Goal: Communication & Community: Answer question/provide support

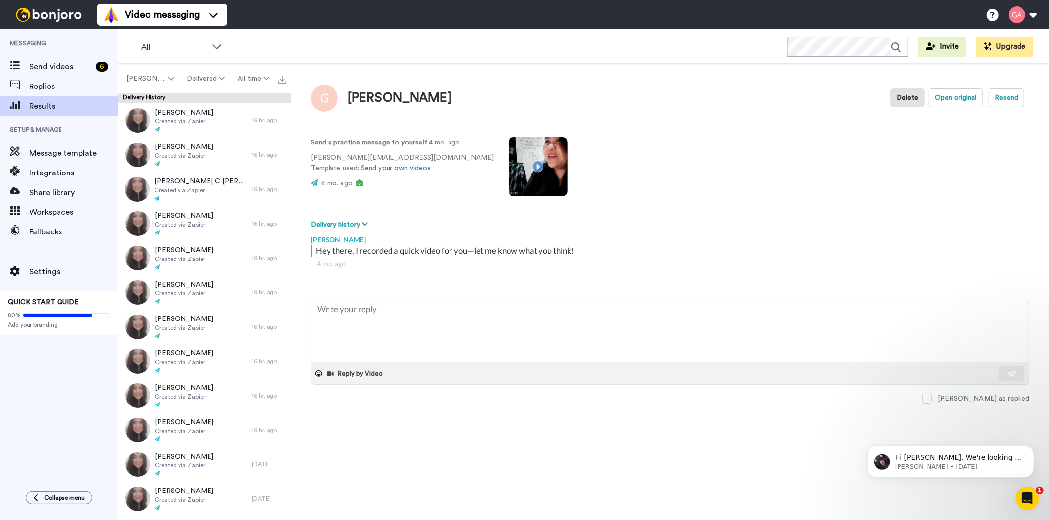
type textarea "x"
click at [59, 72] on span "Send videos" at bounding box center [60, 67] width 62 height 12
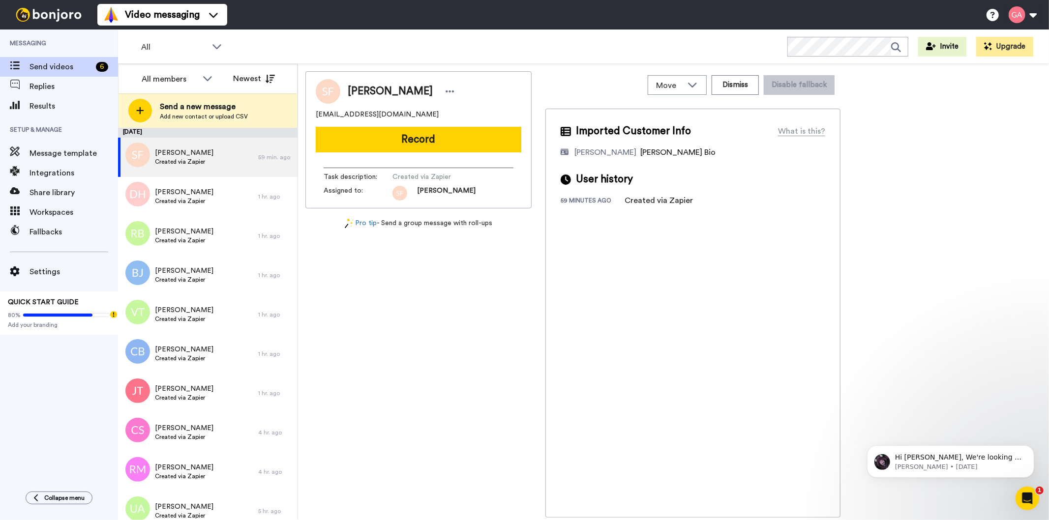
click at [161, 66] on div "All members All members Josephine Cataluña Scott Friesen Gilda Amante Marjorie …" at bounding box center [207, 78] width 178 height 29
click at [164, 79] on div "All members" at bounding box center [170, 79] width 56 height 12
click at [163, 144] on span "[PERSON_NAME]" at bounding box center [168, 148] width 70 height 10
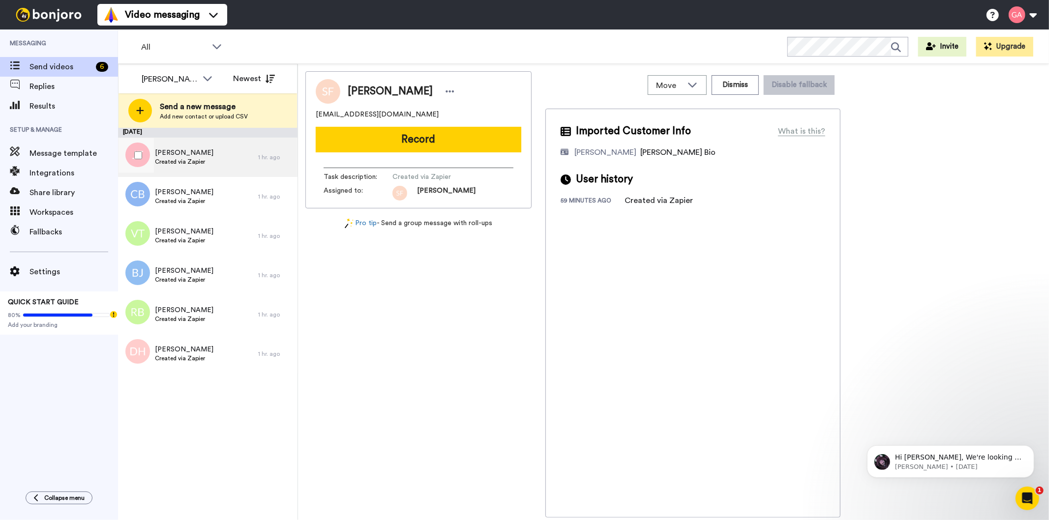
click at [222, 154] on div "Joe Turner Created via Zapier" at bounding box center [188, 157] width 140 height 39
click at [369, 91] on span "Joe Turner" at bounding box center [390, 91] width 85 height 15
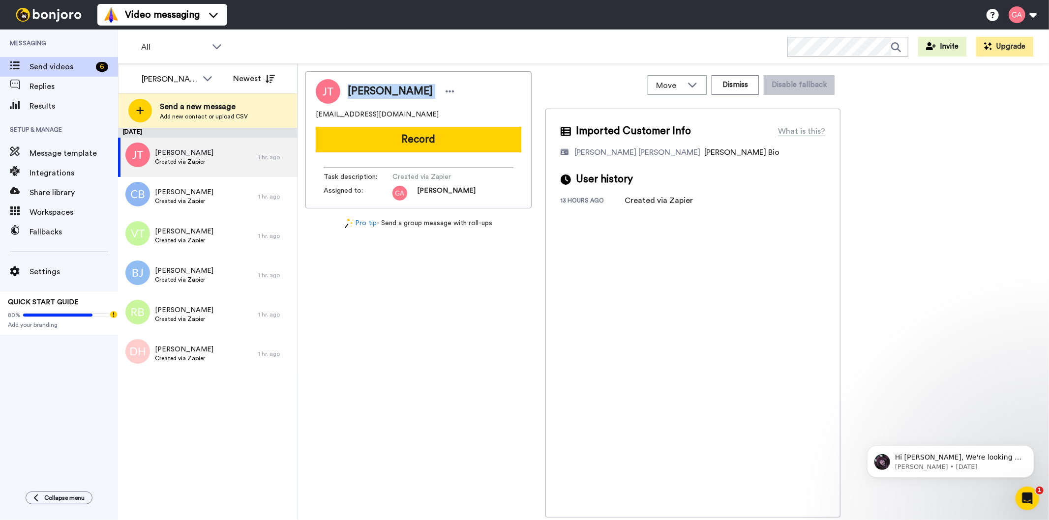
click at [369, 91] on span "Joe Turner" at bounding box center [390, 91] width 85 height 15
copy div "Joe Turner"
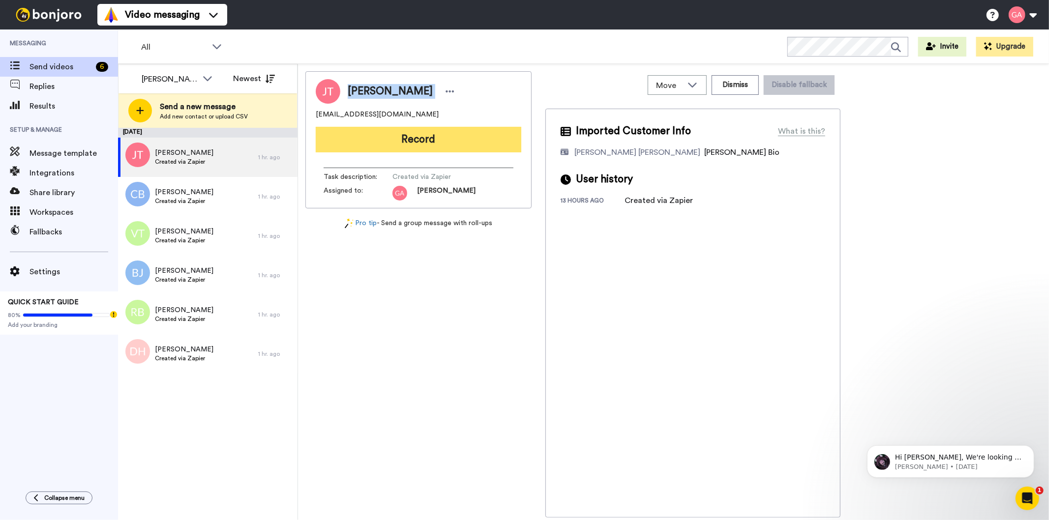
click at [446, 131] on button "Record" at bounding box center [418, 140] width 205 height 26
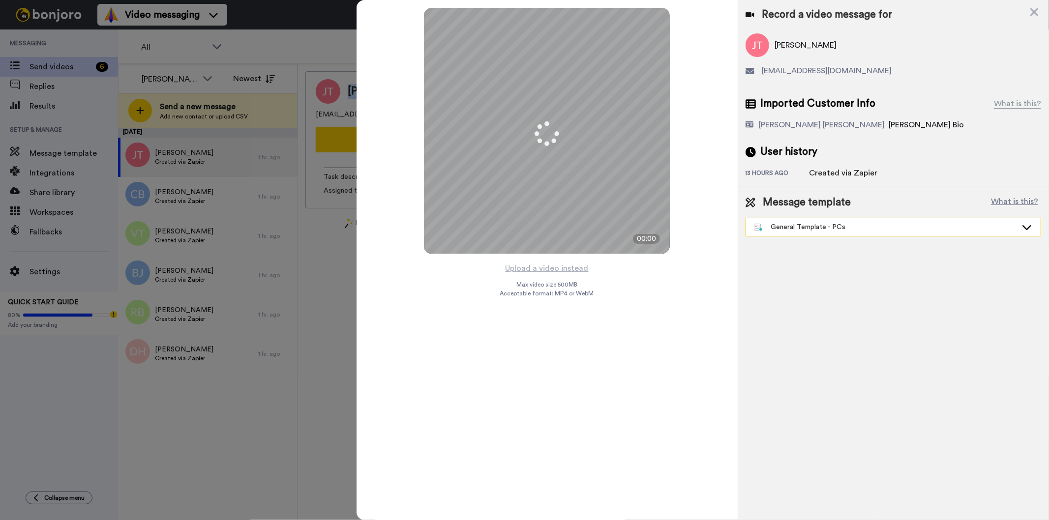
click at [872, 230] on div "General Template - PCs" at bounding box center [885, 227] width 263 height 10
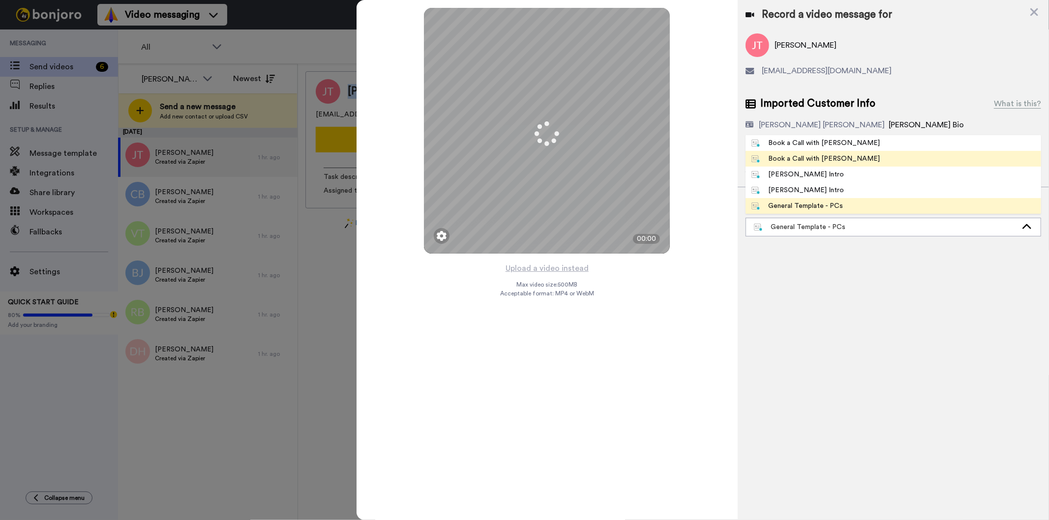
click at [841, 155] on span "Book a Call with [PERSON_NAME]" at bounding box center [815, 159] width 141 height 10
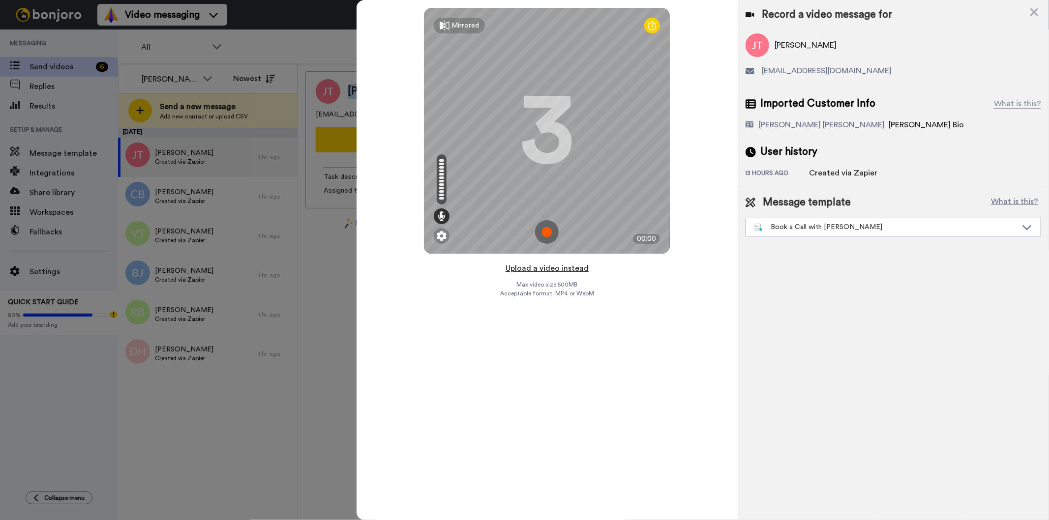
click at [531, 268] on button "Upload a video instead" at bounding box center [546, 268] width 89 height 13
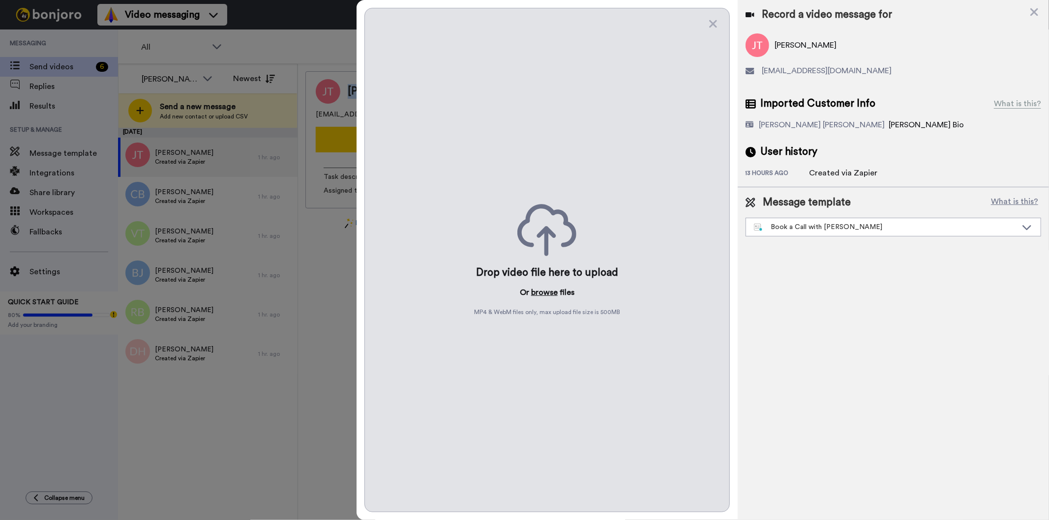
click at [546, 291] on button "browse" at bounding box center [544, 293] width 27 height 12
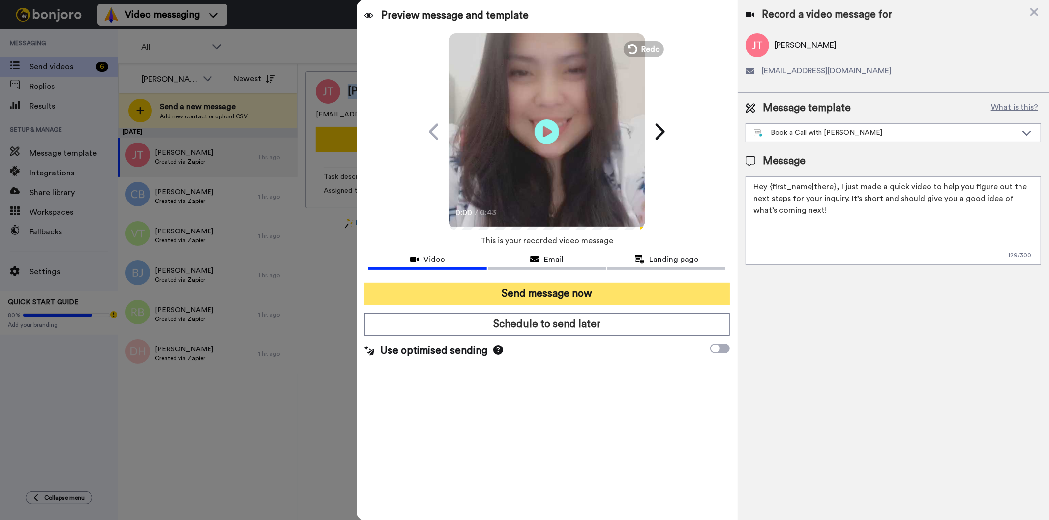
click at [584, 296] on button "Send message now" at bounding box center [546, 294] width 365 height 23
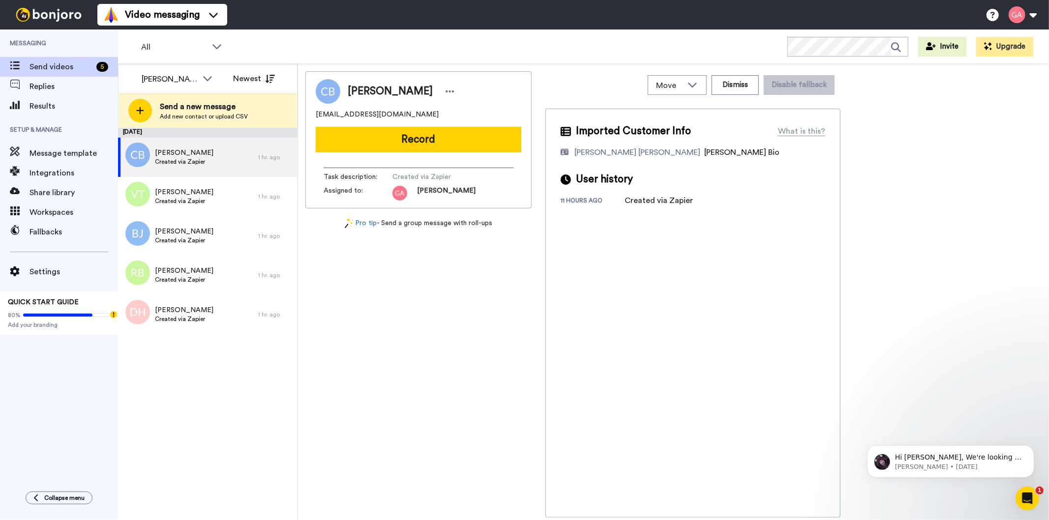
click at [387, 90] on span "Charles Baldwin" at bounding box center [390, 91] width 85 height 15
copy div "Charles Baldwin"
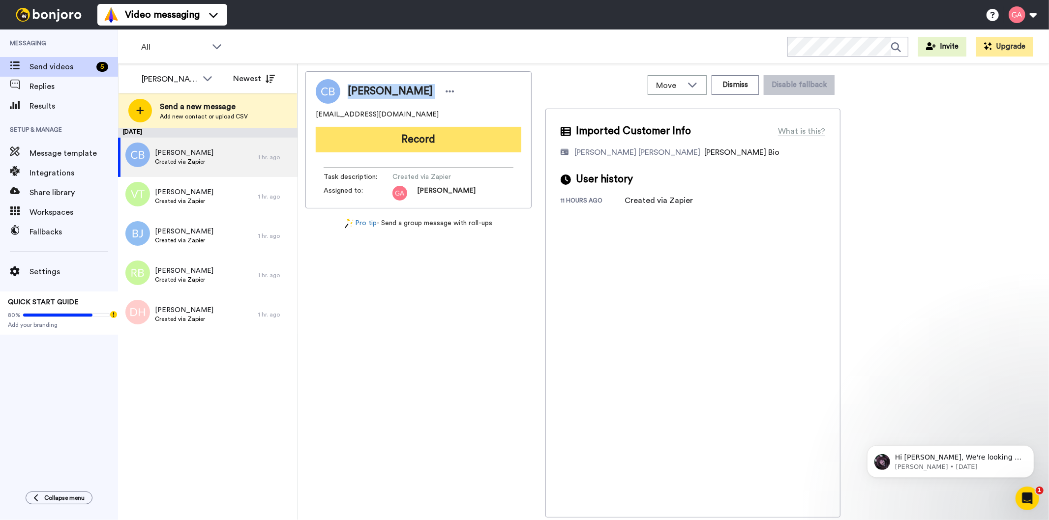
click at [464, 138] on button "Record" at bounding box center [418, 140] width 205 height 26
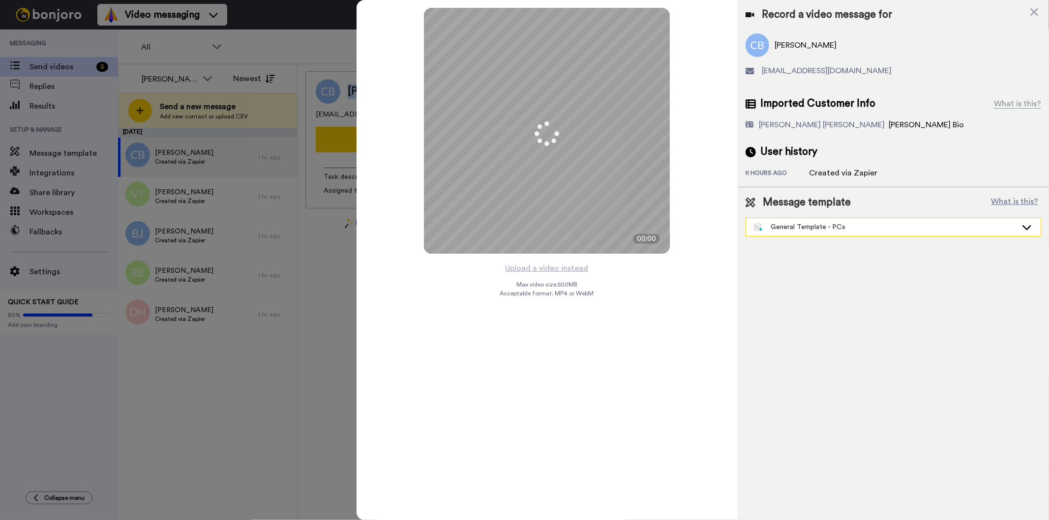
click at [811, 231] on div "General Template - PCs" at bounding box center [885, 227] width 263 height 10
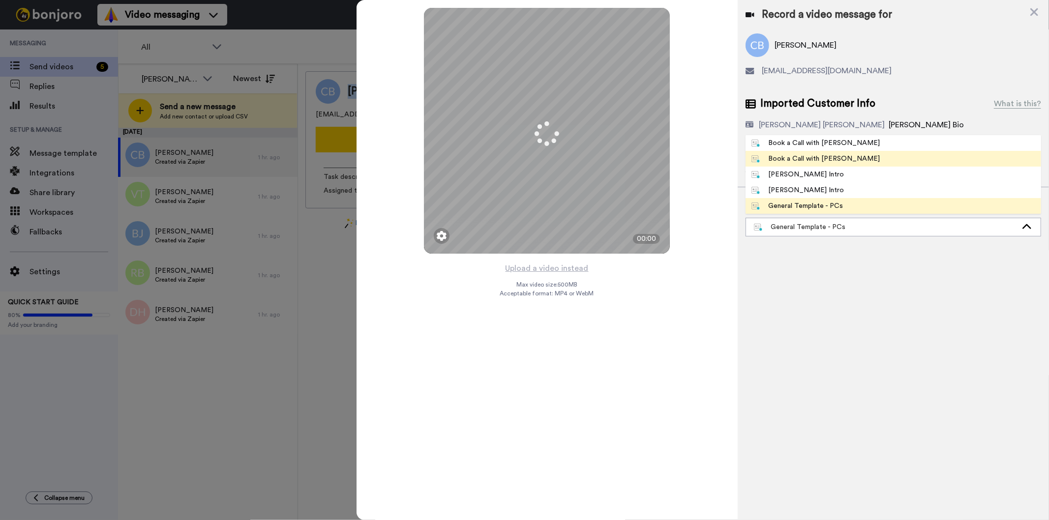
click at [834, 160] on div "Book a Call with Gilda" at bounding box center [815, 159] width 129 height 10
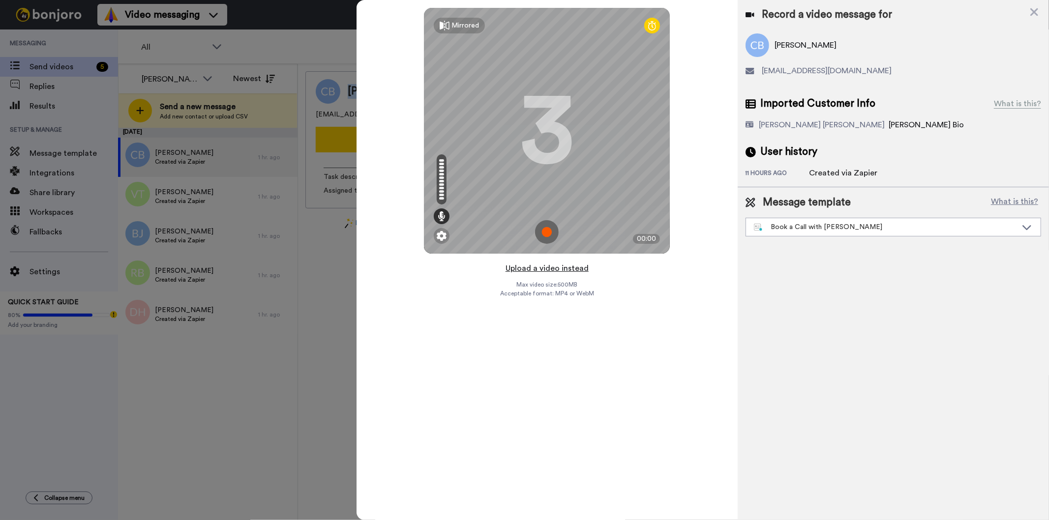
click at [551, 267] on button "Upload a video instead" at bounding box center [546, 268] width 89 height 13
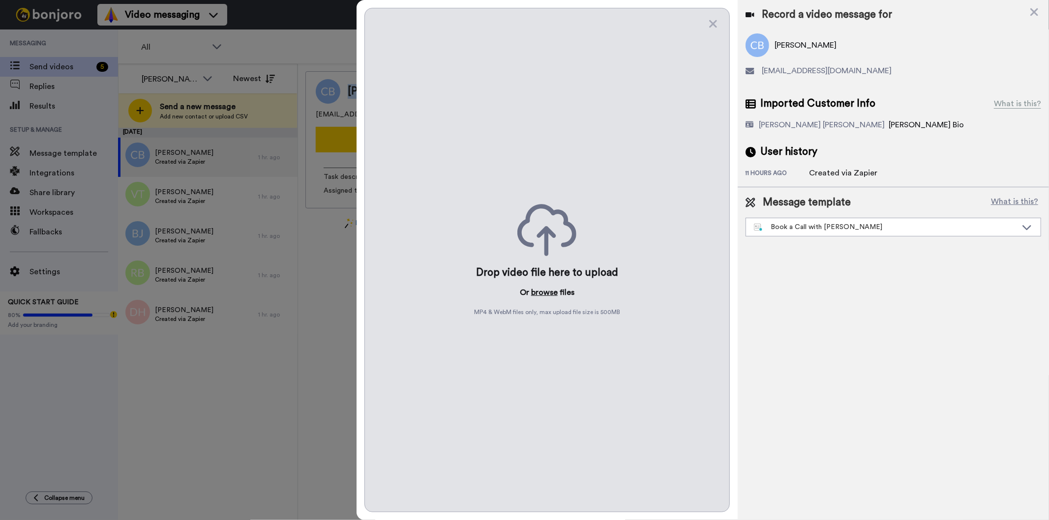
click at [542, 288] on button "browse" at bounding box center [544, 293] width 27 height 12
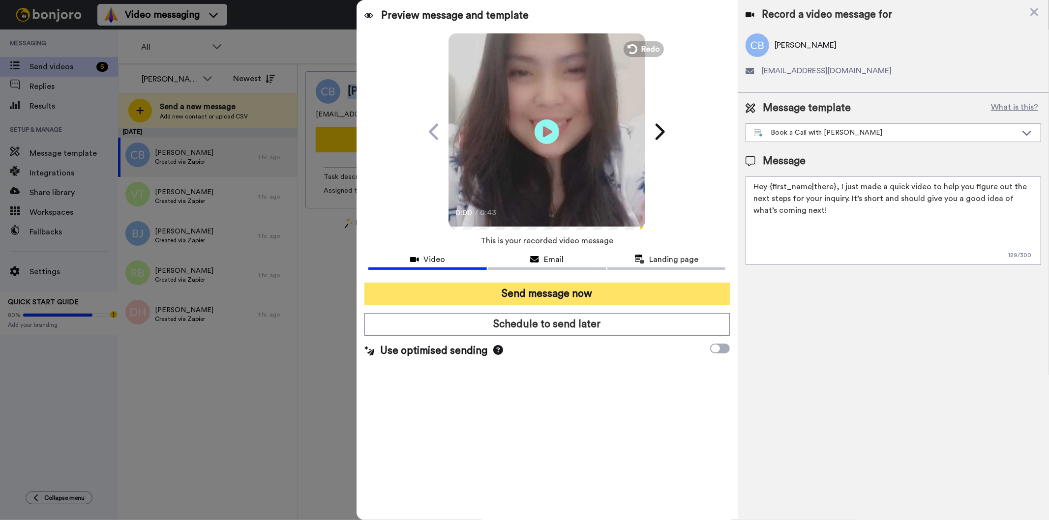
click at [653, 284] on button "Send message now" at bounding box center [546, 294] width 365 height 23
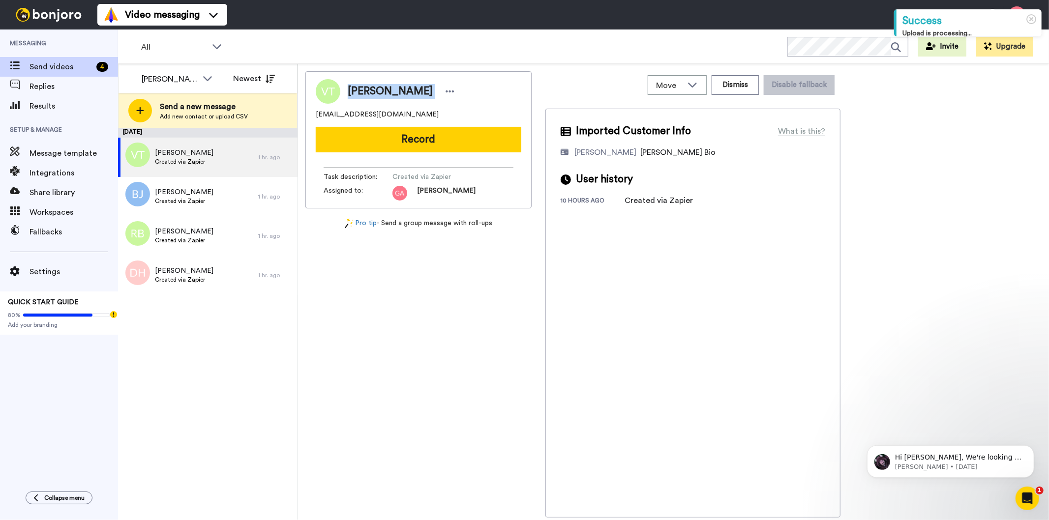
drag, startPoint x: 424, startPoint y: 84, endPoint x: 346, endPoint y: 85, distance: 78.2
click at [346, 85] on div "Veronica Taylor" at bounding box center [398, 91] width 117 height 15
copy div "Veronica Taylor"
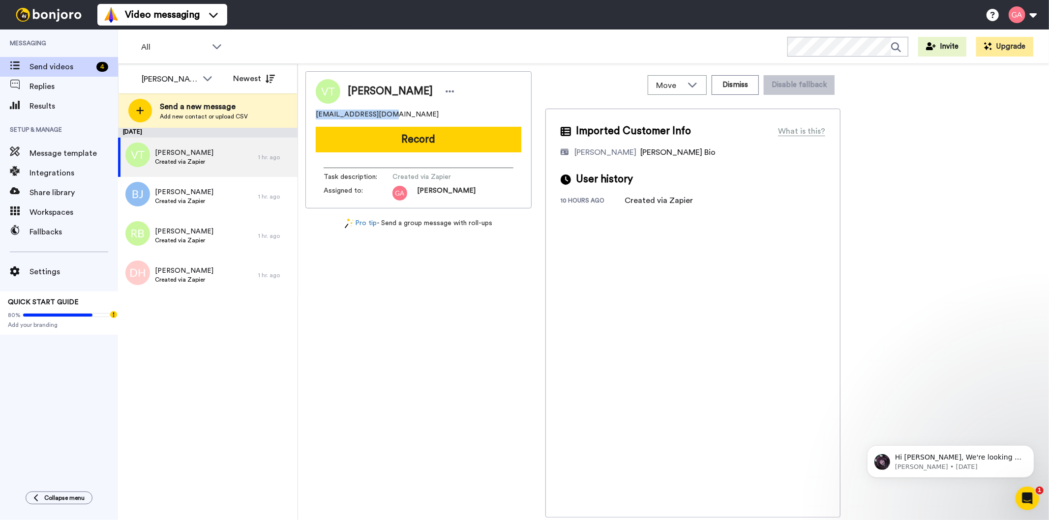
drag, startPoint x: 410, startPoint y: 113, endPoint x: 311, endPoint y: 115, distance: 99.3
click at [311, 115] on div "Veronica Taylor luvtay007@gmail.com Record Task description : Created via Zapie…" at bounding box center [418, 139] width 226 height 137
click at [442, 90] on div at bounding box center [449, 91] width 15 height 15
click at [449, 120] on li "Assign" at bounding box center [464, 122] width 71 height 14
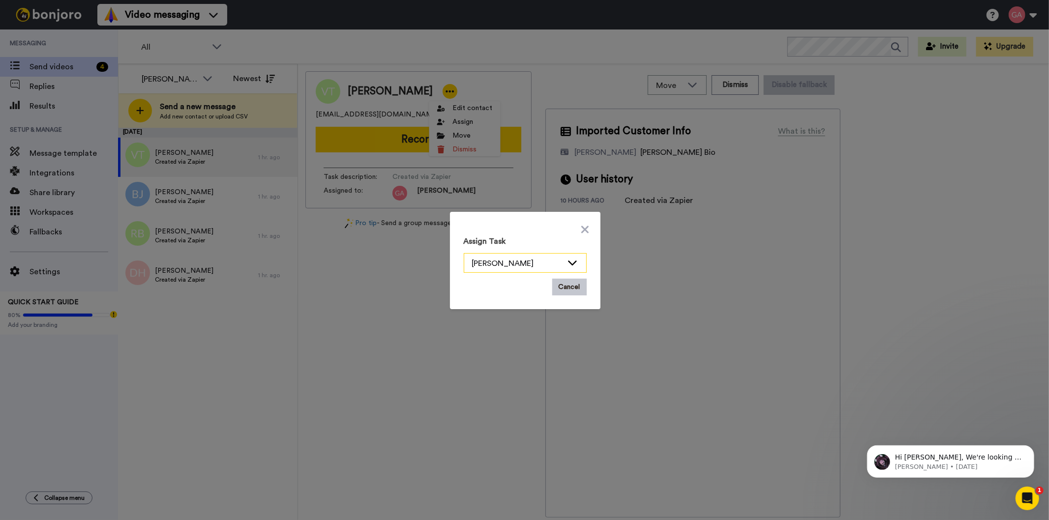
click at [566, 258] on icon at bounding box center [572, 263] width 12 height 10
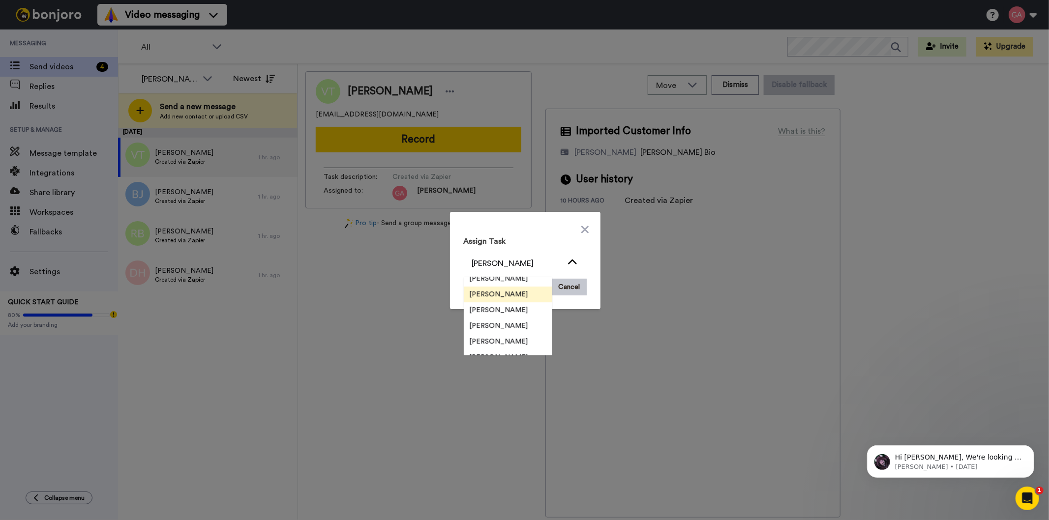
scroll to position [31, 0]
click at [508, 328] on span "Bruce Navarro" at bounding box center [499, 332] width 70 height 10
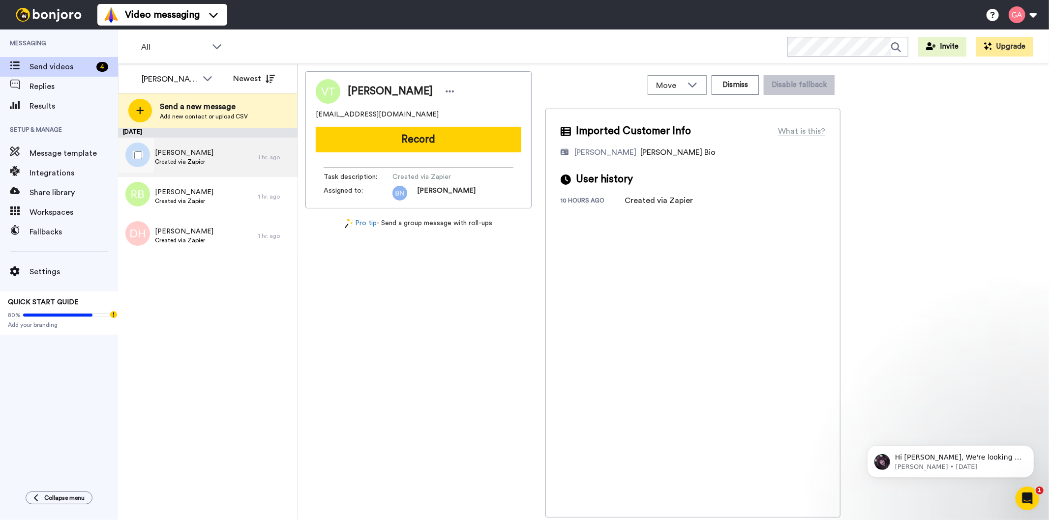
click at [192, 162] on span "Created via Zapier" at bounding box center [184, 162] width 59 height 8
click at [400, 86] on span "Bryan Janorske" at bounding box center [390, 91] width 85 height 15
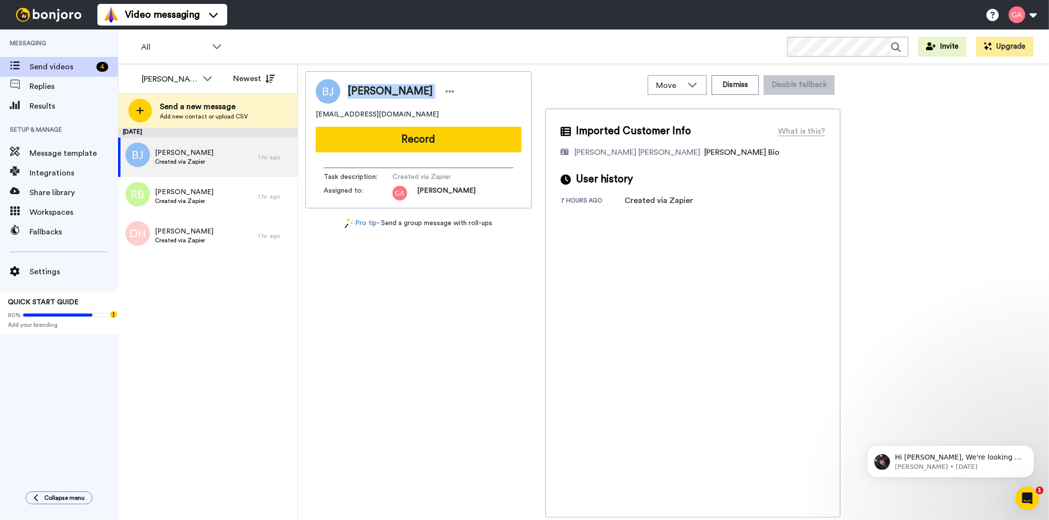
click at [400, 86] on span "Bryan Janorske" at bounding box center [390, 91] width 85 height 15
copy div "Bryan Janorske"
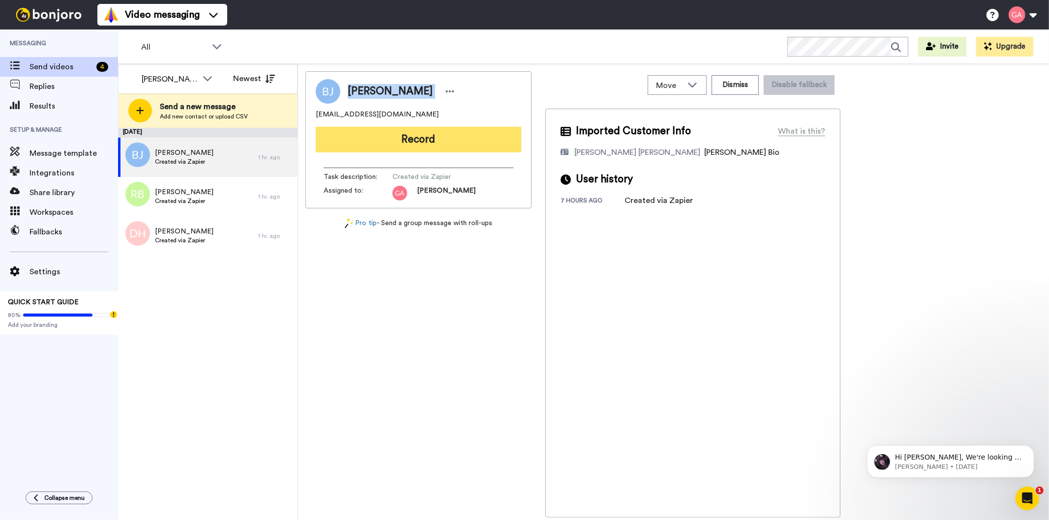
click at [416, 140] on button "Record" at bounding box center [418, 140] width 205 height 26
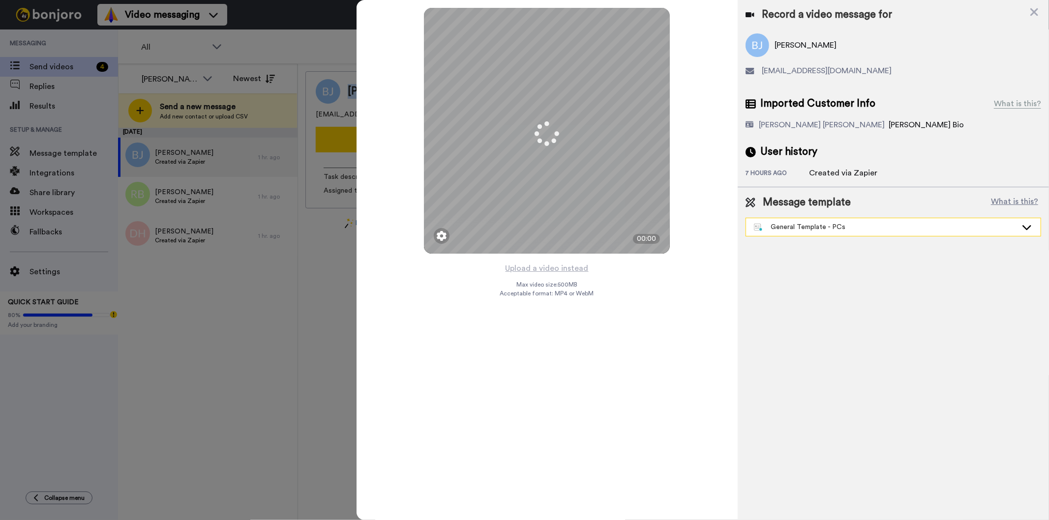
click at [802, 226] on div "General Template - PCs" at bounding box center [885, 227] width 263 height 10
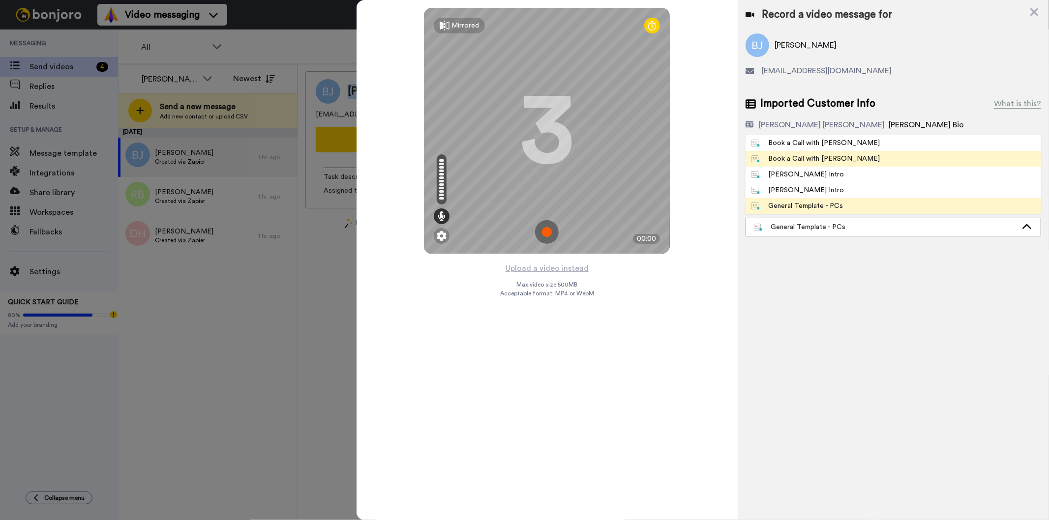
click at [820, 158] on div "Book a Call with [PERSON_NAME]" at bounding box center [815, 159] width 129 height 10
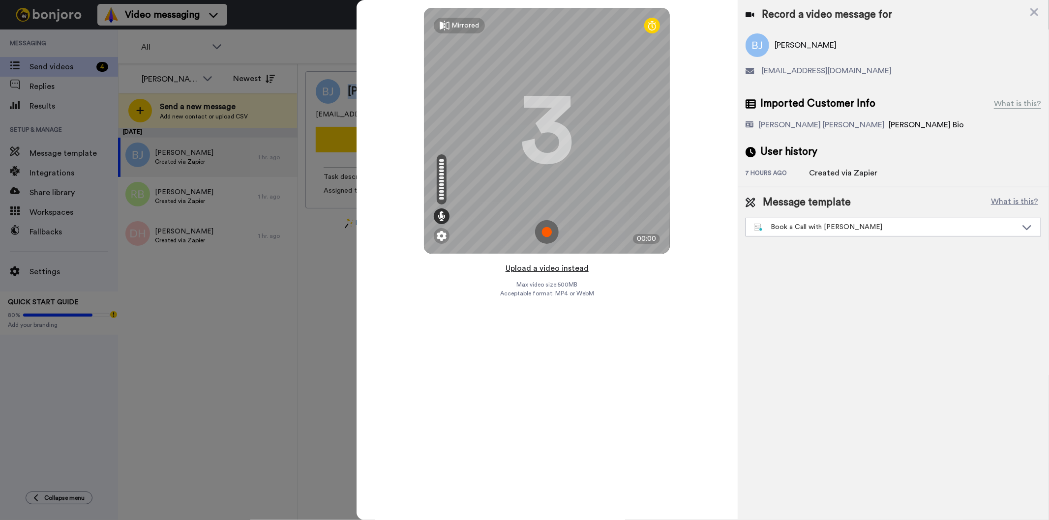
click at [552, 266] on button "Upload a video instead" at bounding box center [546, 268] width 89 height 13
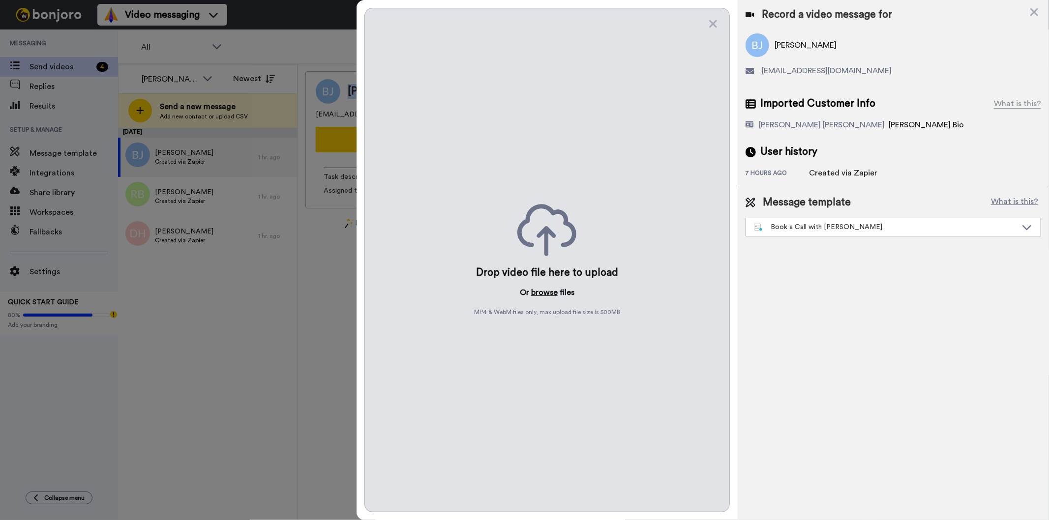
click at [551, 292] on button "browse" at bounding box center [544, 293] width 27 height 12
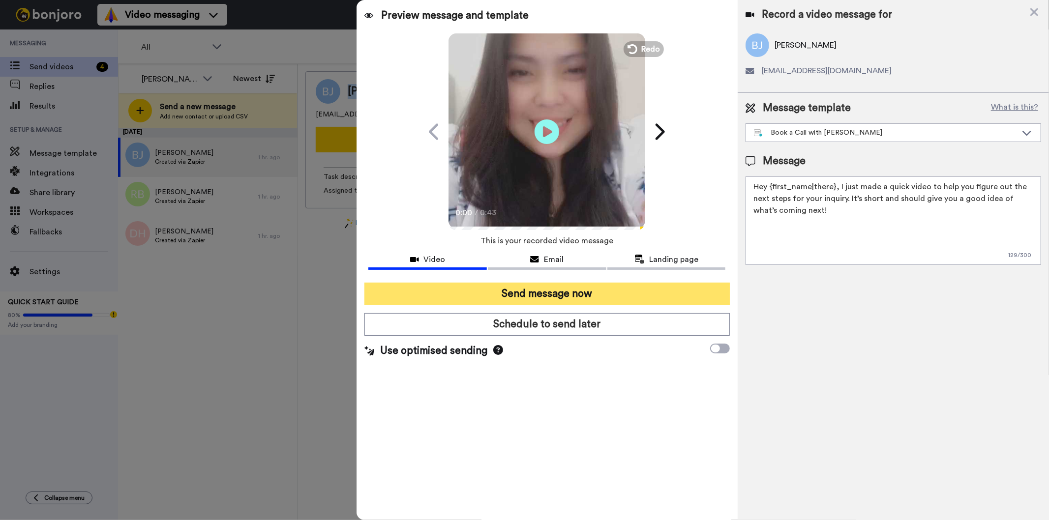
click at [525, 287] on button "Send message now" at bounding box center [546, 294] width 365 height 23
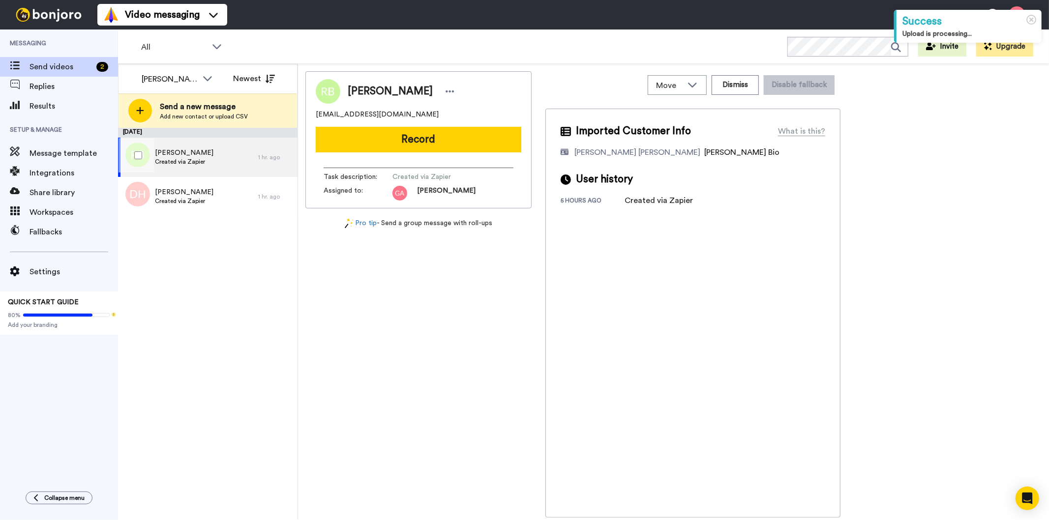
click at [210, 163] on span "Created via Zapier" at bounding box center [184, 162] width 59 height 8
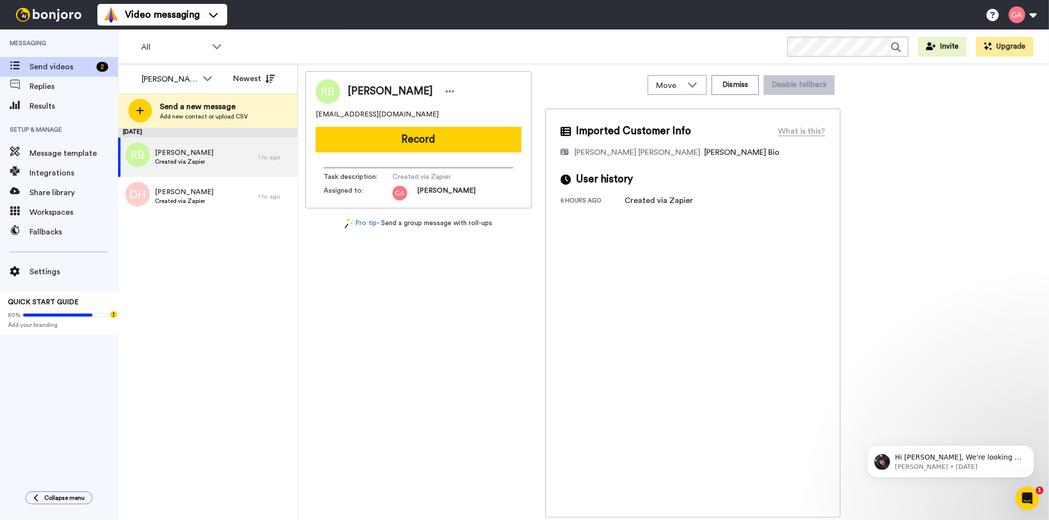
click at [406, 91] on span "[PERSON_NAME]" at bounding box center [390, 91] width 85 height 15
copy div "[PERSON_NAME]"
drag, startPoint x: 394, startPoint y: 110, endPoint x: 310, endPoint y: 111, distance: 84.1
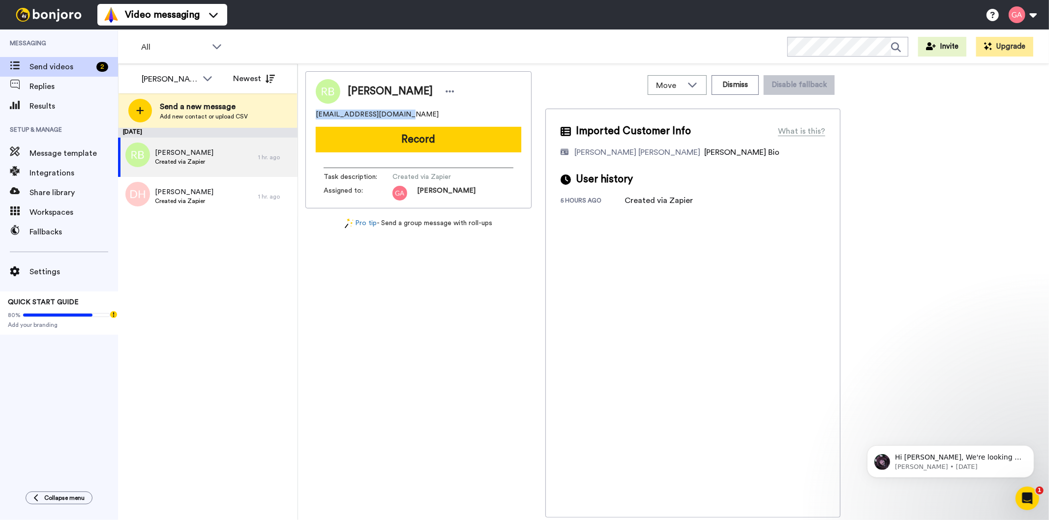
click at [310, 111] on div "Rayshaun Baskin Sr DCypherdipoet@gmail.com Record Task description : Created vi…" at bounding box center [418, 139] width 226 height 137
copy span "DCypherdipoet@gmail.com"
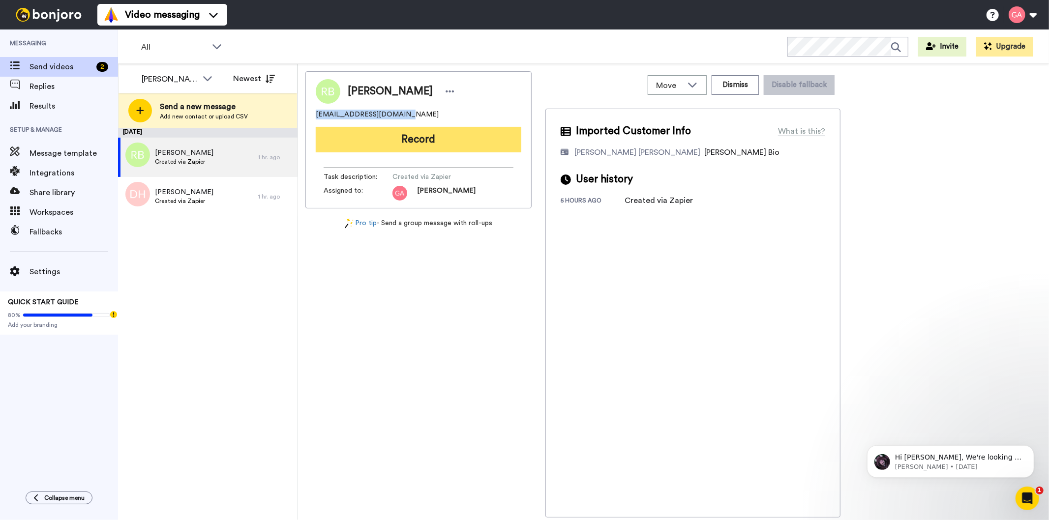
click at [369, 140] on button "Record" at bounding box center [418, 140] width 205 height 26
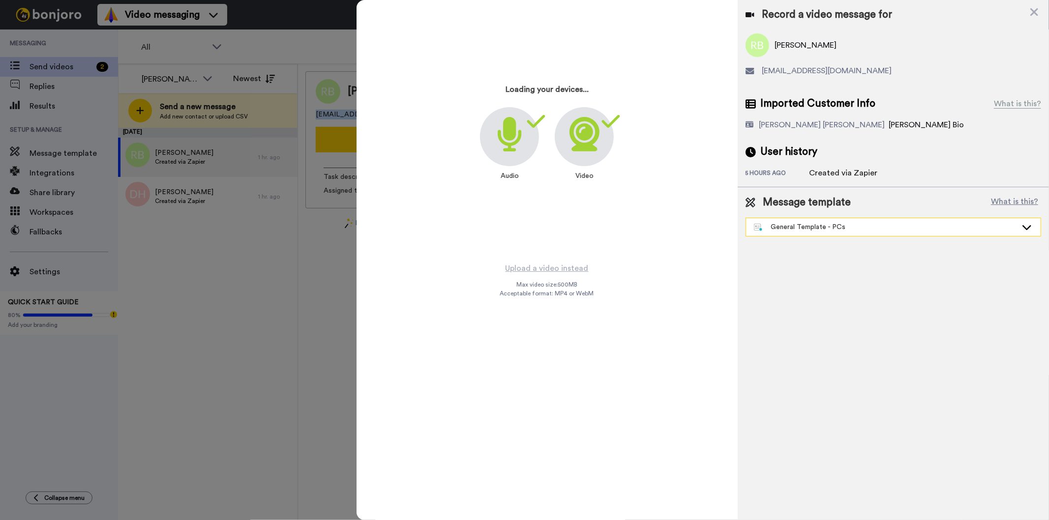
click at [842, 231] on div "General Template - PCs" at bounding box center [885, 227] width 263 height 10
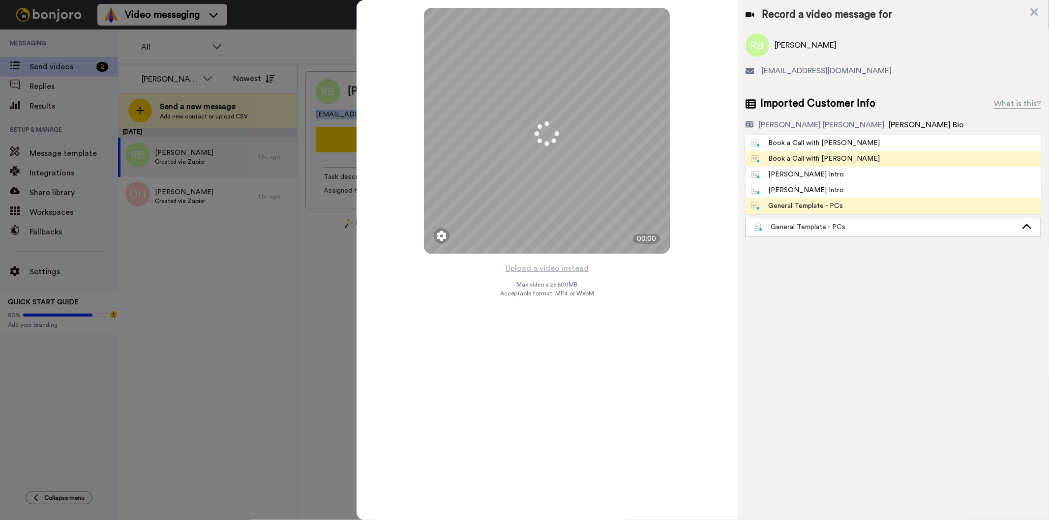
click at [809, 161] on div "Book a Call with Gilda" at bounding box center [815, 159] width 129 height 10
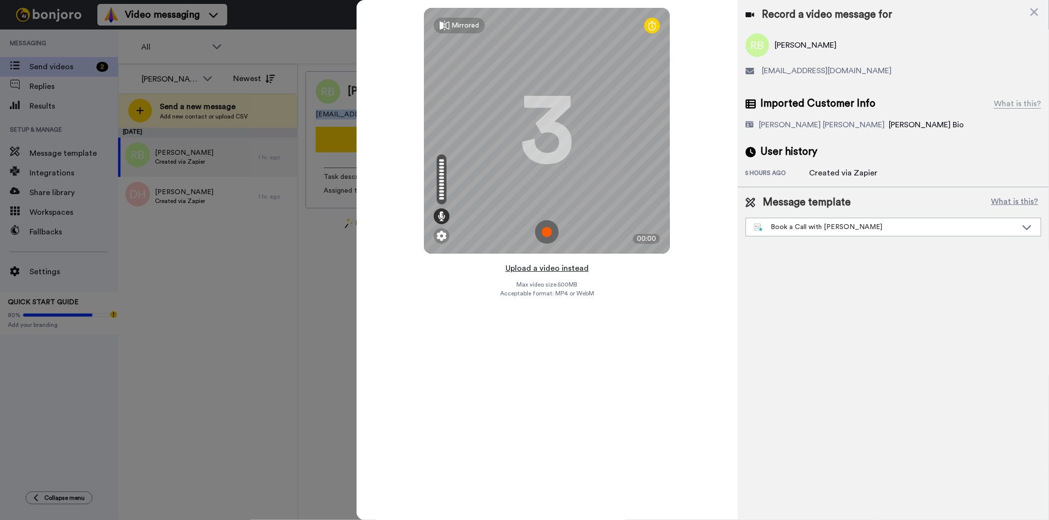
click at [537, 270] on button "Upload a video instead" at bounding box center [546, 268] width 89 height 13
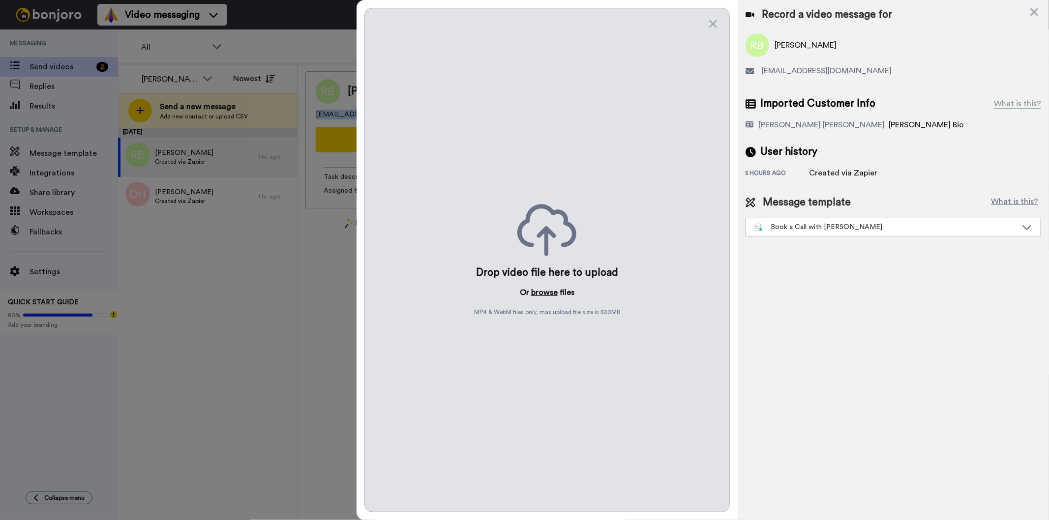
click at [557, 297] on button "browse" at bounding box center [544, 293] width 27 height 12
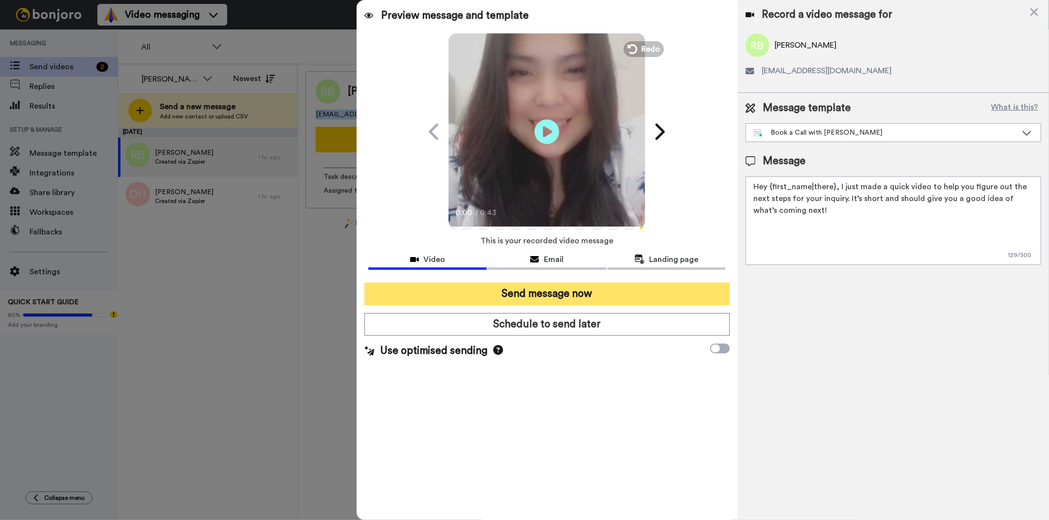
click at [565, 295] on button "Send message now" at bounding box center [546, 294] width 365 height 23
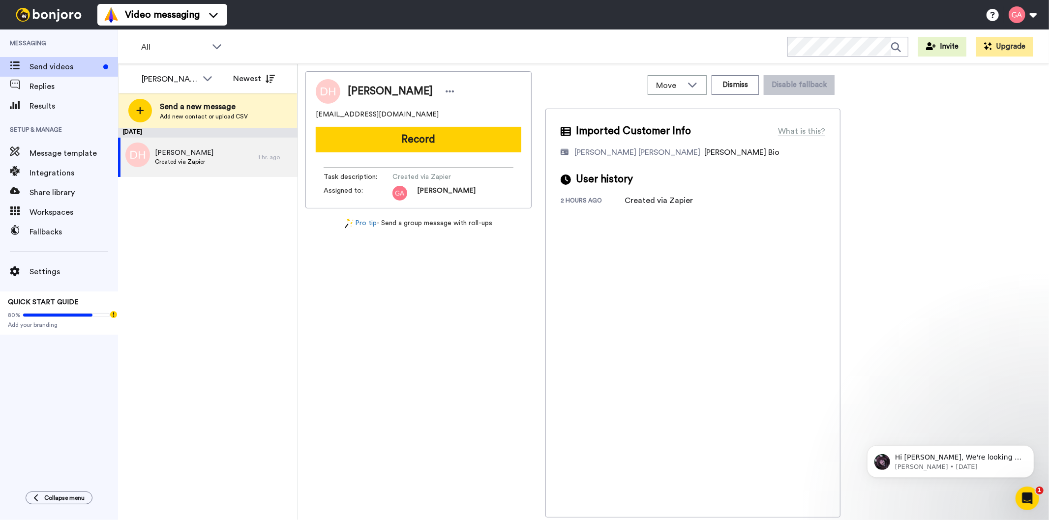
click at [386, 351] on div "[PERSON_NAME] [EMAIL_ADDRESS][DOMAIN_NAME] Record Task description : Created vi…" at bounding box center [418, 294] width 226 height 446
drag, startPoint x: 347, startPoint y: 88, endPoint x: 429, endPoint y: 89, distance: 82.1
click at [429, 89] on div "[PERSON_NAME]" at bounding box center [398, 91] width 117 height 15
copy span "[PERSON_NAME]"
drag, startPoint x: 430, startPoint y: 117, endPoint x: 312, endPoint y: 116, distance: 117.5
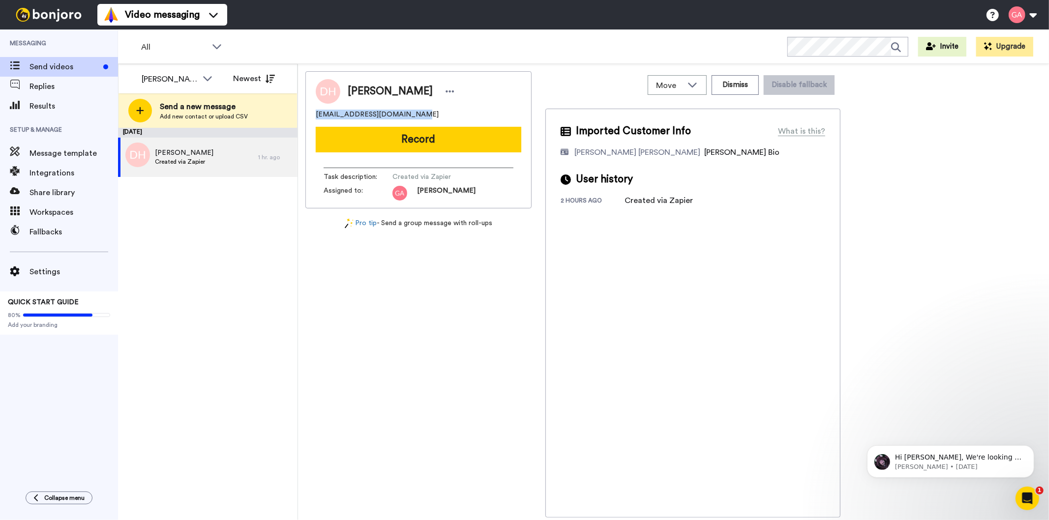
click at [312, 116] on div "[PERSON_NAME] [EMAIL_ADDRESS][DOMAIN_NAME] Record Task description : Created vi…" at bounding box center [418, 139] width 226 height 137
copy span "[EMAIL_ADDRESS][DOMAIN_NAME]"
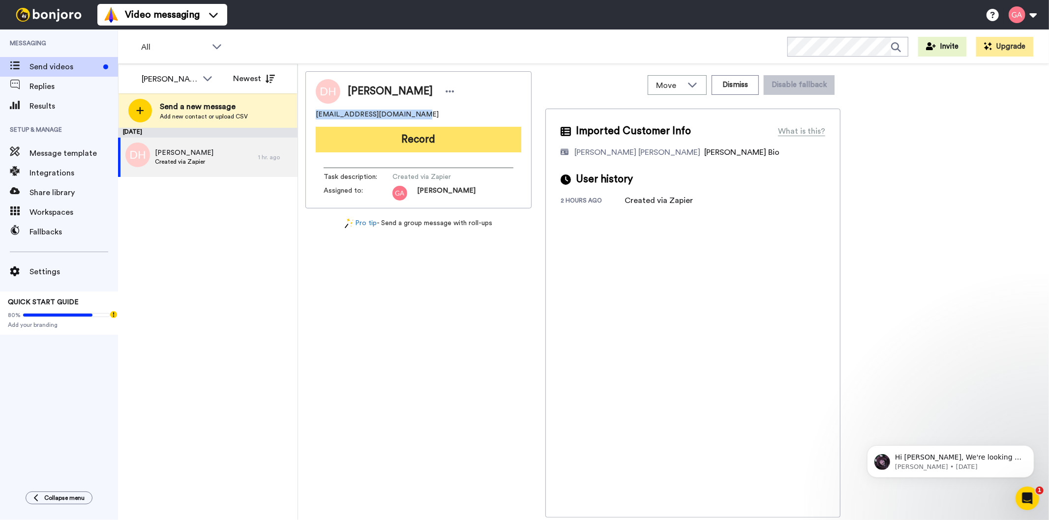
click at [456, 146] on button "Record" at bounding box center [418, 140] width 205 height 26
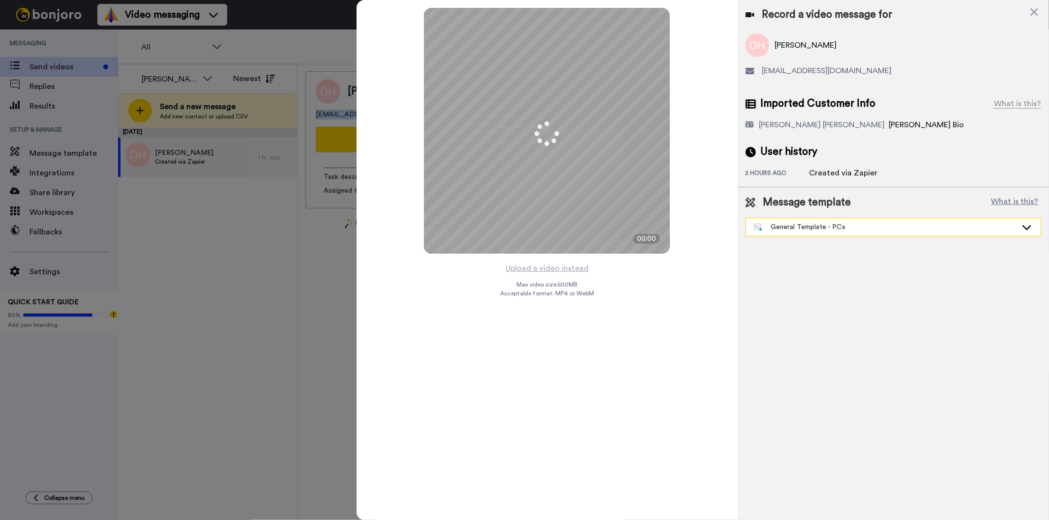
click at [879, 229] on div "General Template - PCs" at bounding box center [885, 227] width 263 height 10
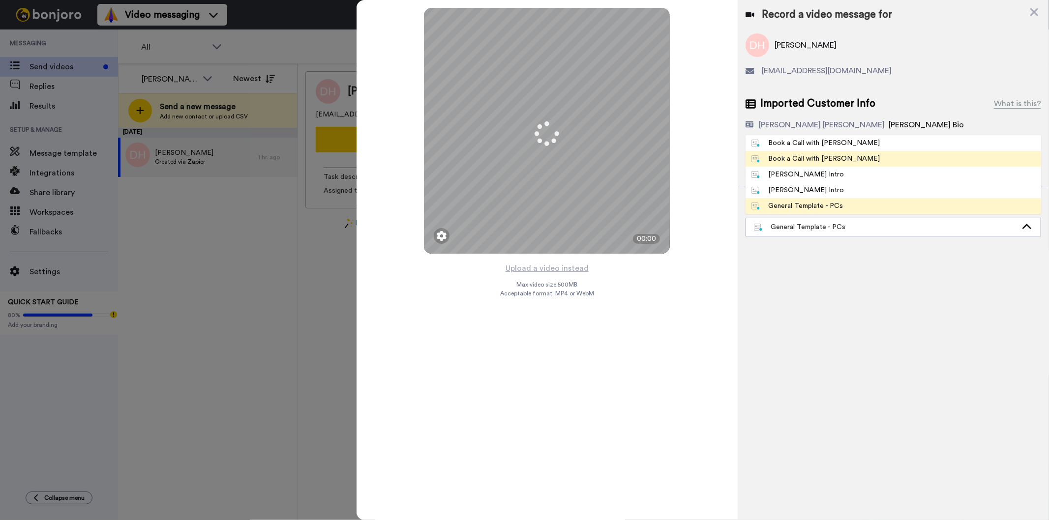
click at [850, 164] on li "Book a Call with [PERSON_NAME]" at bounding box center [892, 159] width 295 height 16
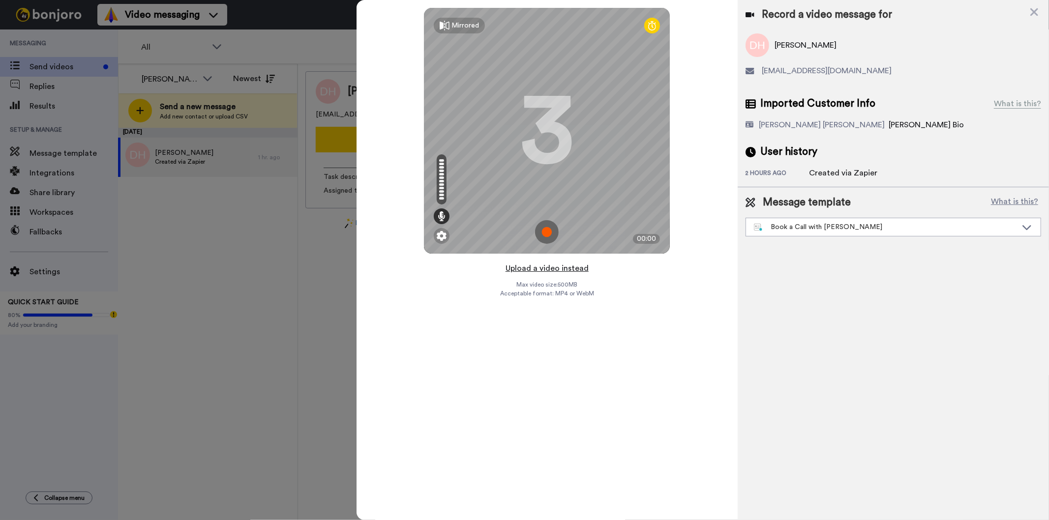
click at [559, 269] on button "Upload a video instead" at bounding box center [546, 268] width 89 height 13
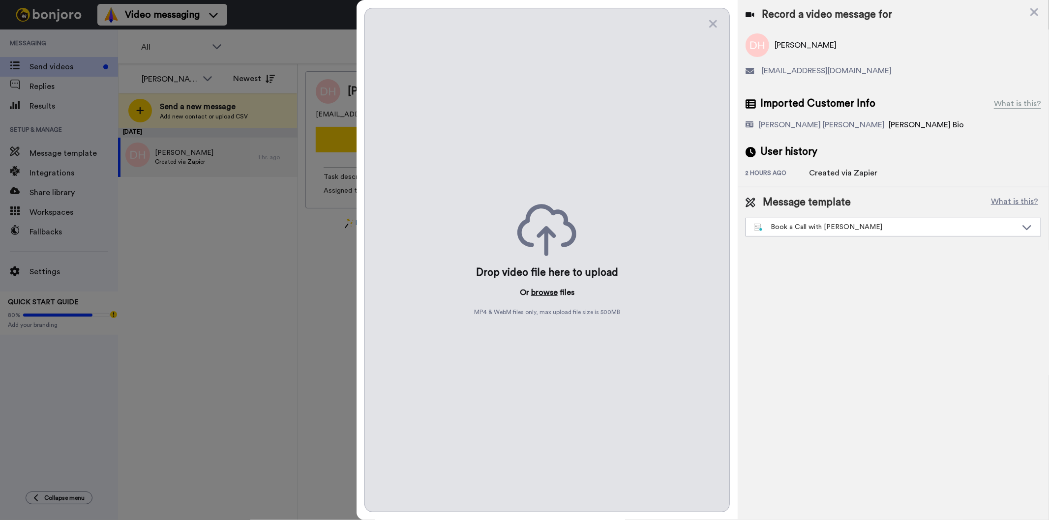
click at [542, 291] on button "browse" at bounding box center [544, 293] width 27 height 12
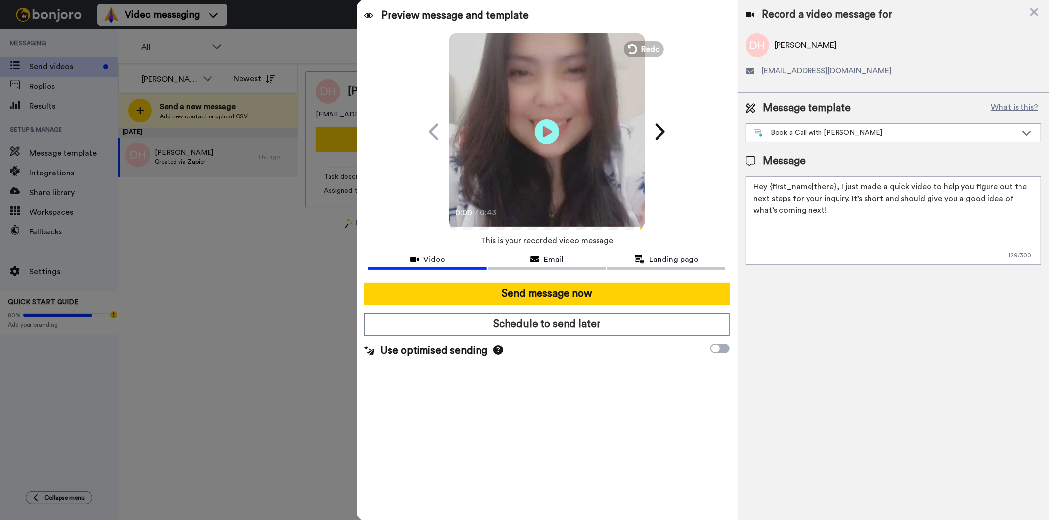
click at [597, 281] on div at bounding box center [546, 279] width 357 height 8
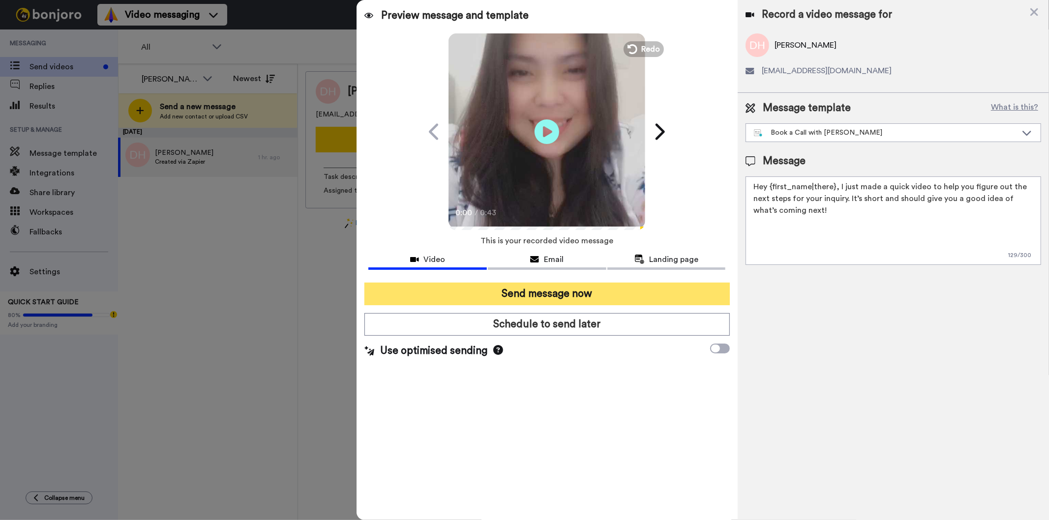
click at [595, 287] on button "Send message now" at bounding box center [546, 294] width 365 height 23
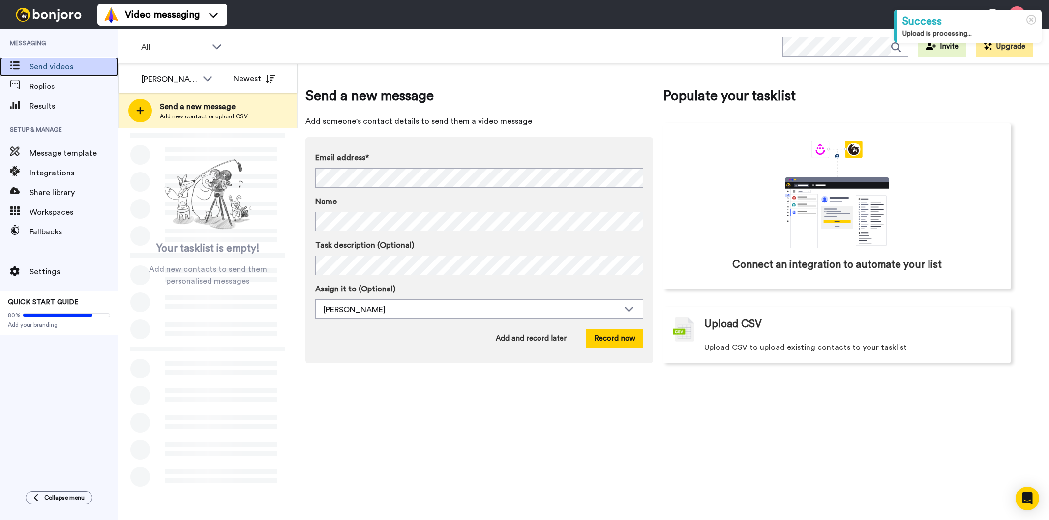
click at [59, 64] on span "Send videos" at bounding box center [73, 67] width 88 height 12
click at [171, 76] on div "Gilda Amante" at bounding box center [170, 79] width 56 height 12
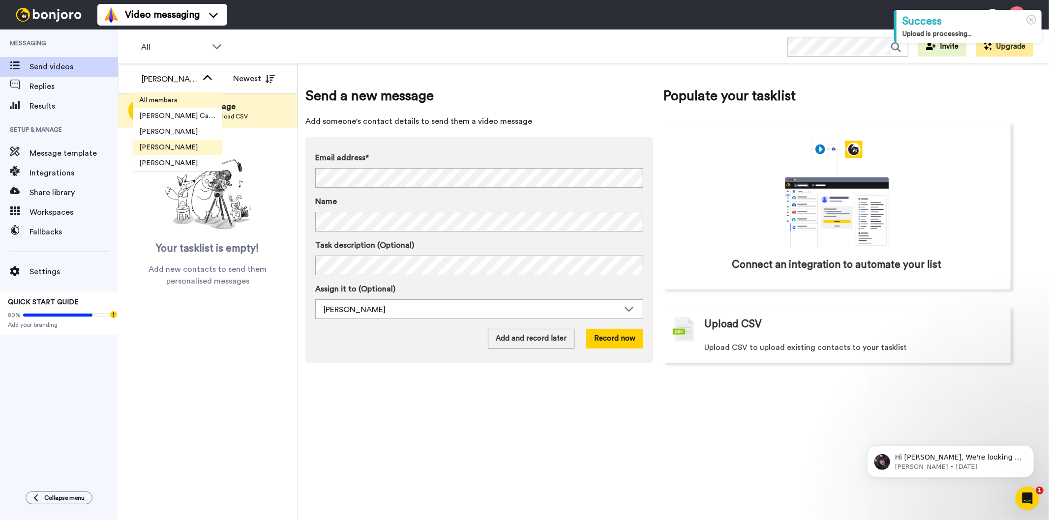
click at [175, 97] on span "All members" at bounding box center [158, 100] width 50 height 10
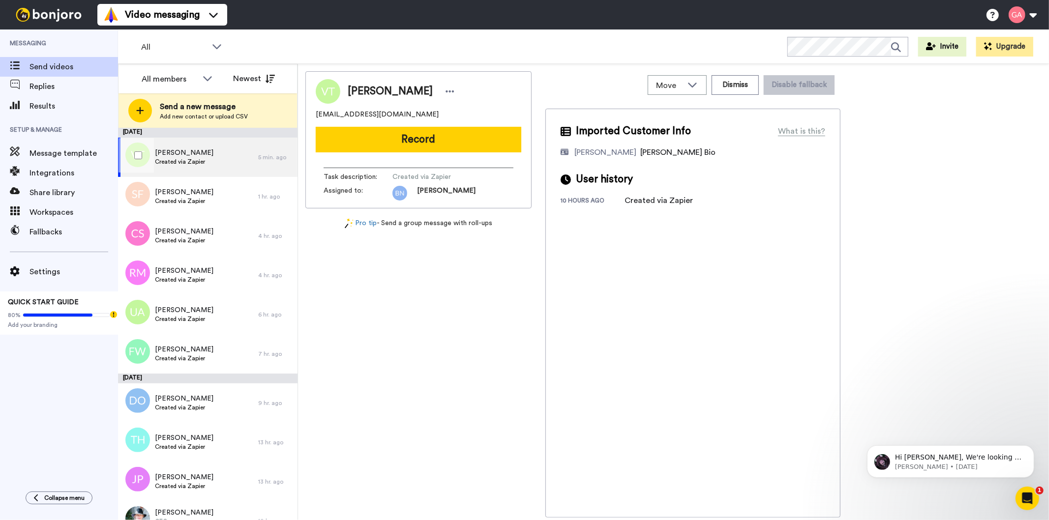
click at [212, 158] on div "[PERSON_NAME] Created via Zapier" at bounding box center [188, 157] width 140 height 39
click at [205, 198] on div "[PERSON_NAME] Created via Zapier" at bounding box center [188, 196] width 140 height 39
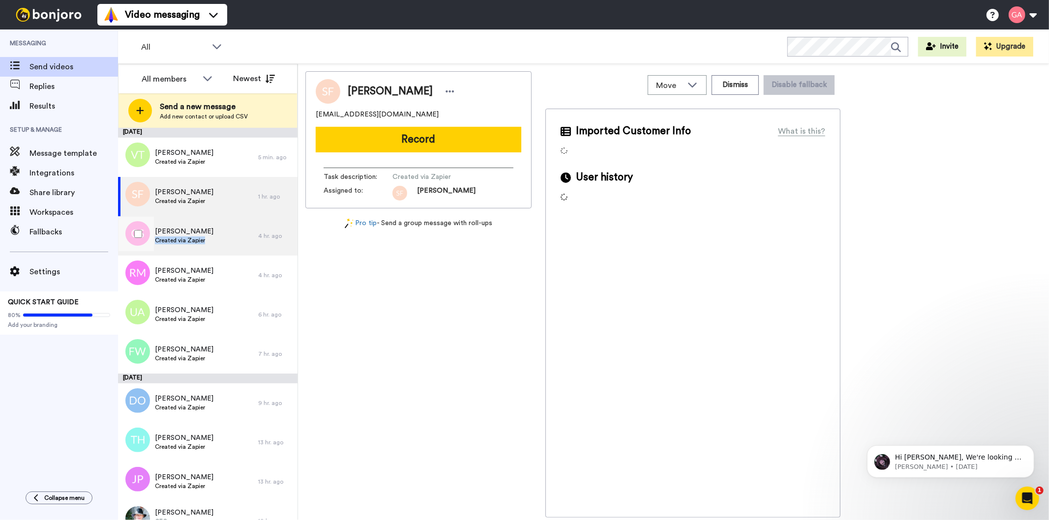
click at [204, 236] on div "[PERSON_NAME] Created via Zapier" at bounding box center [188, 235] width 140 height 39
